Goal: Task Accomplishment & Management: Use online tool/utility

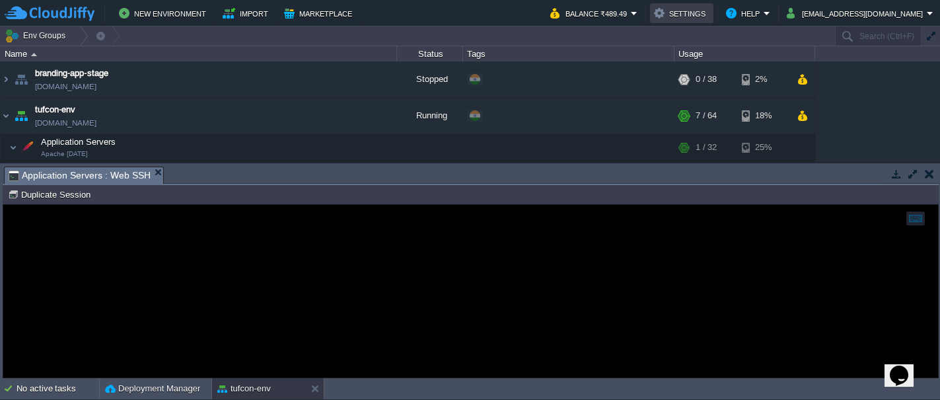
scroll to position [30, 0]
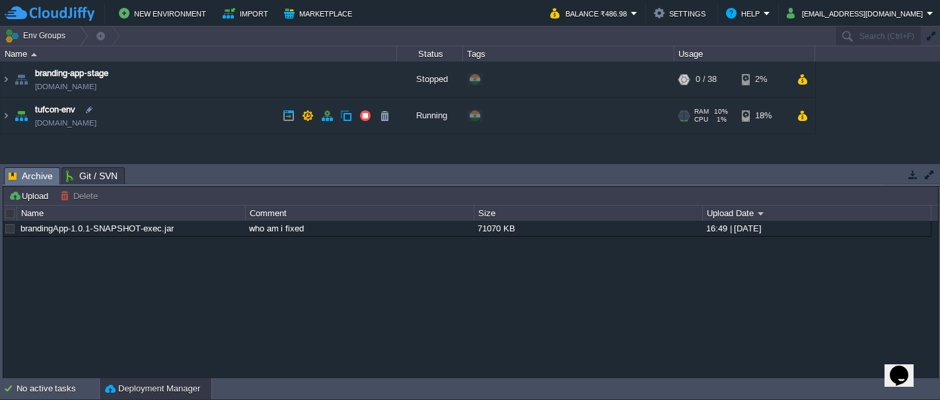
click at [20, 118] on img at bounding box center [21, 116] width 19 height 36
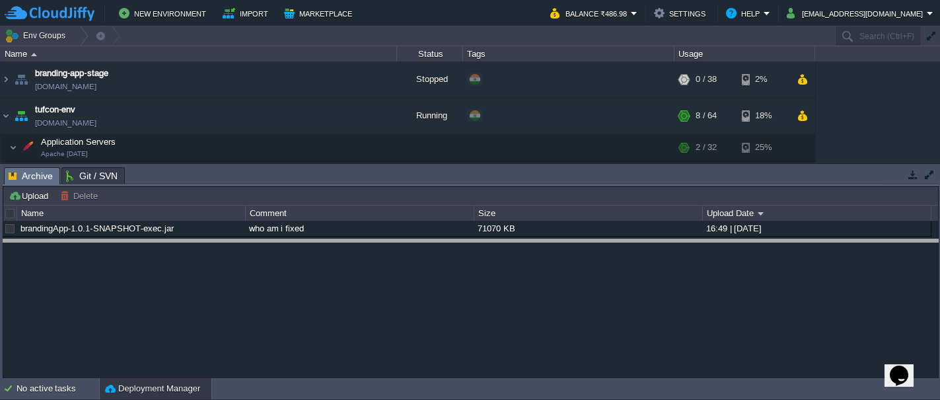
drag, startPoint x: 160, startPoint y: 175, endPoint x: 161, endPoint y: 247, distance: 71.4
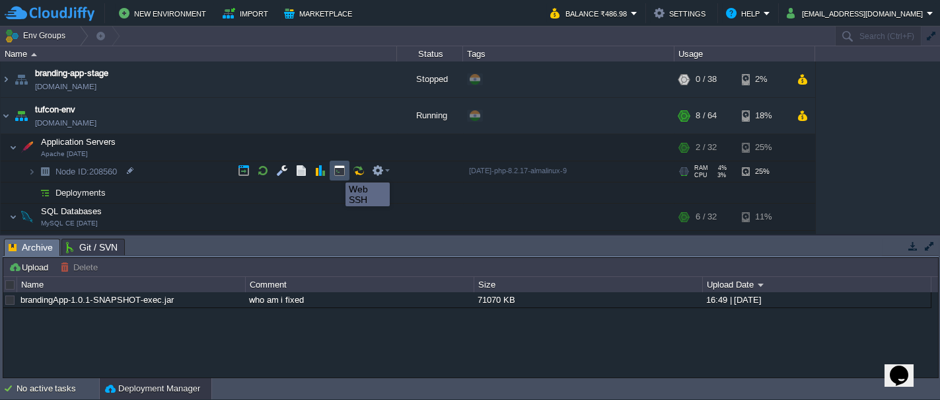
click at [336, 171] on button "button" at bounding box center [340, 171] width 12 height 12
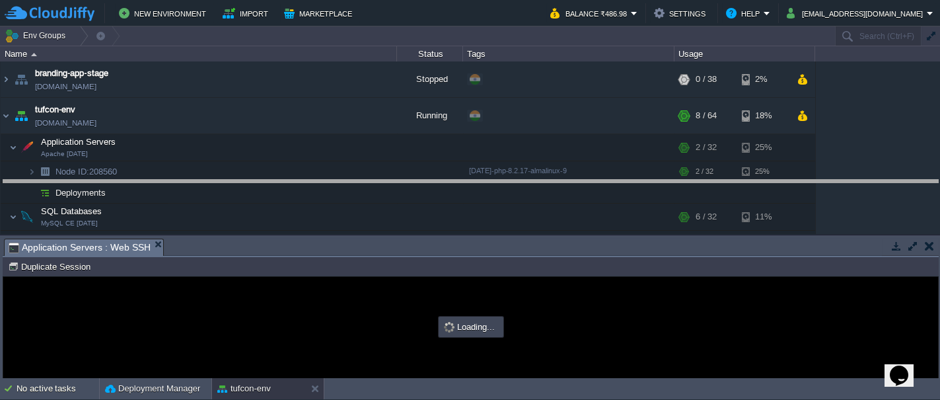
drag, startPoint x: 289, startPoint y: 241, endPoint x: 283, endPoint y: 165, distance: 77.0
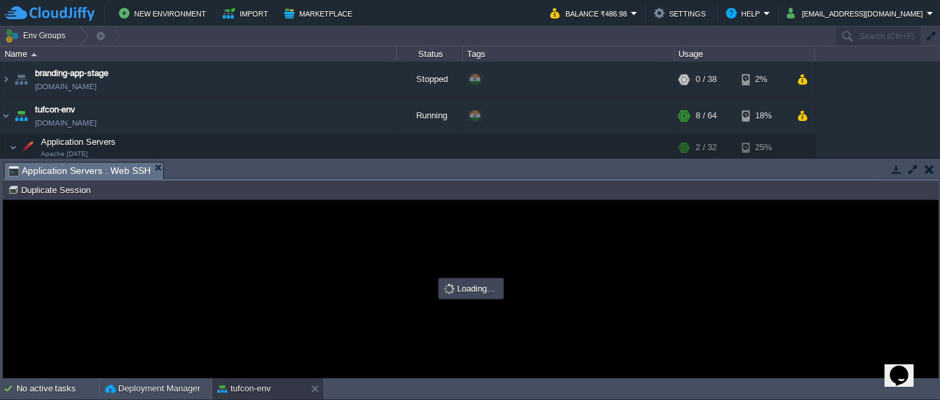
type input "#000000"
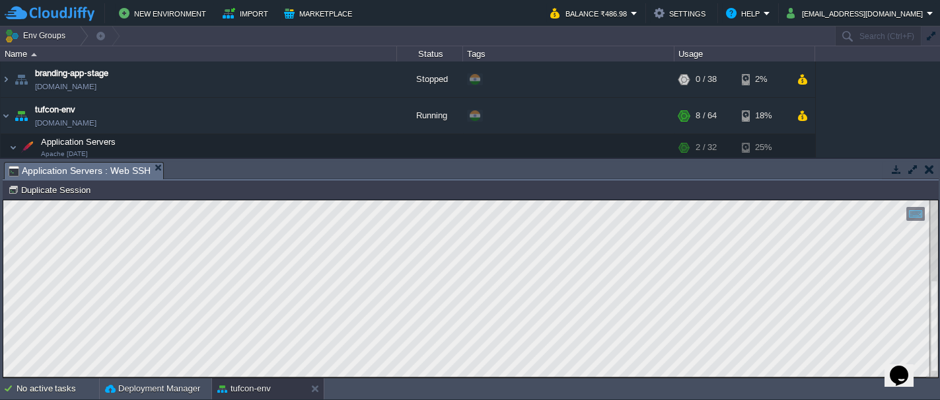
click at [939, 200] on html "Copy: Ctrl + Shift + C Paste: Ctrl + V Settings: Ctrl + Shift + Alt 0" at bounding box center [470, 200] width 935 height 0
